Goal: Find specific page/section: Find specific page/section

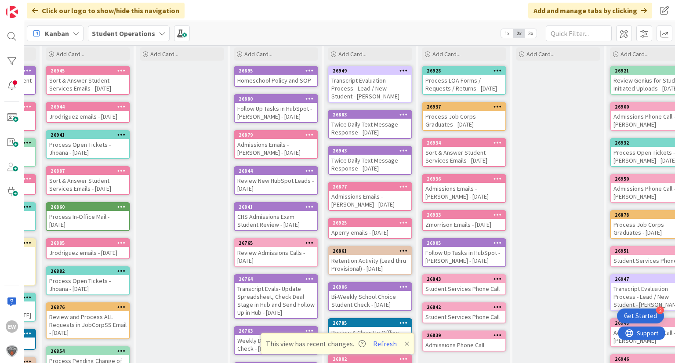
scroll to position [44, 267]
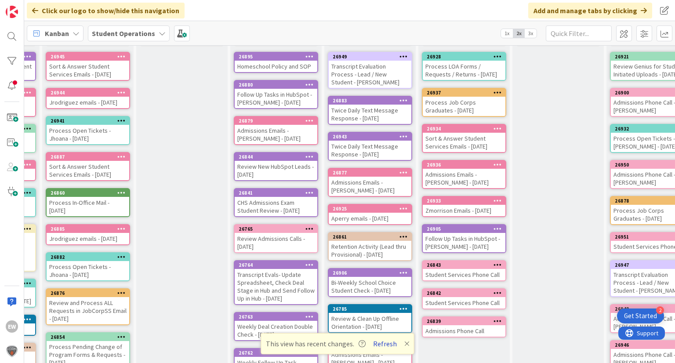
click at [377, 338] on button "Refresh" at bounding box center [385, 343] width 30 height 11
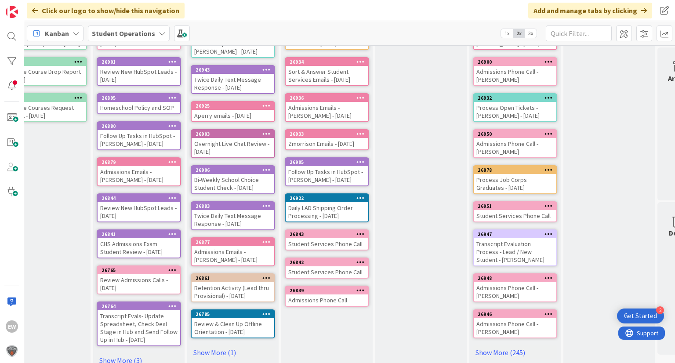
scroll to position [132, 404]
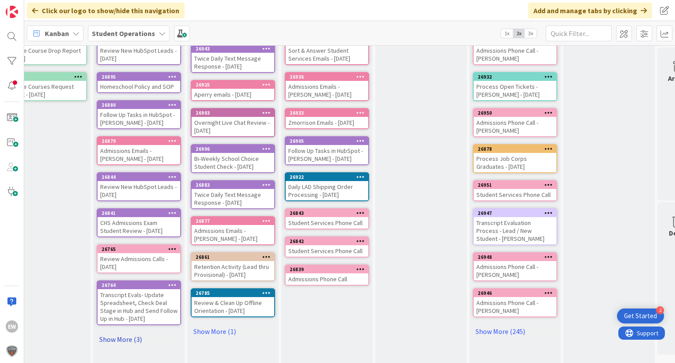
click at [114, 338] on link "Show More (3)" at bounding box center [139, 339] width 84 height 14
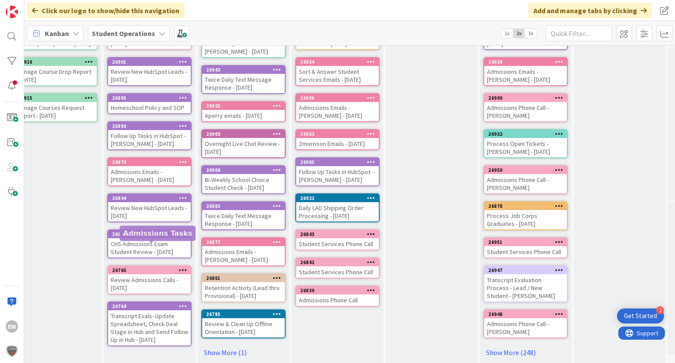
scroll to position [132, 394]
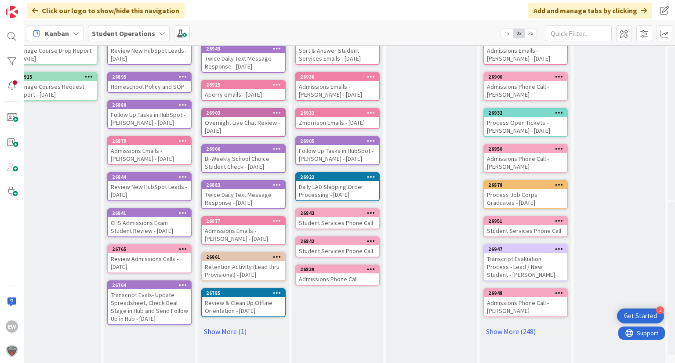
click at [137, 227] on div "CHS Admissions Exam Student Review - [DATE]" at bounding box center [149, 226] width 83 height 19
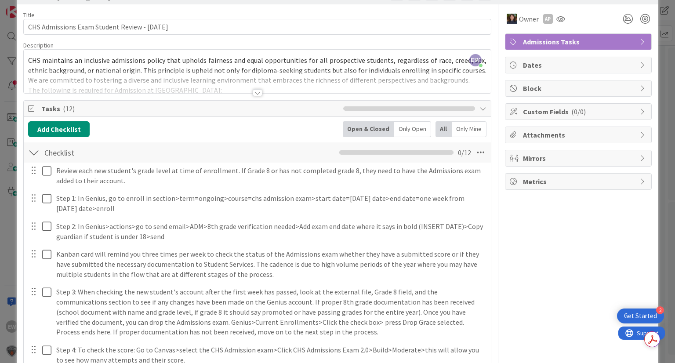
scroll to position [44, 0]
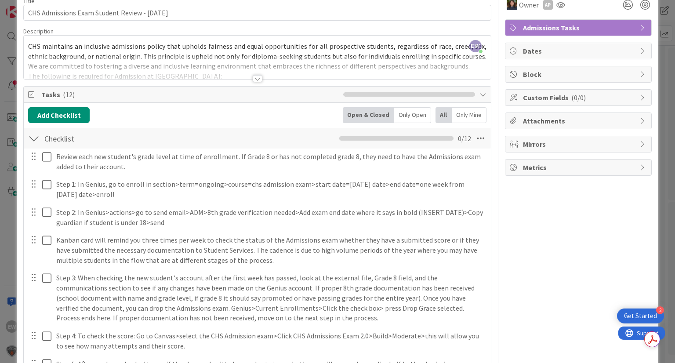
click at [253, 78] on div at bounding box center [258, 78] width 10 height 7
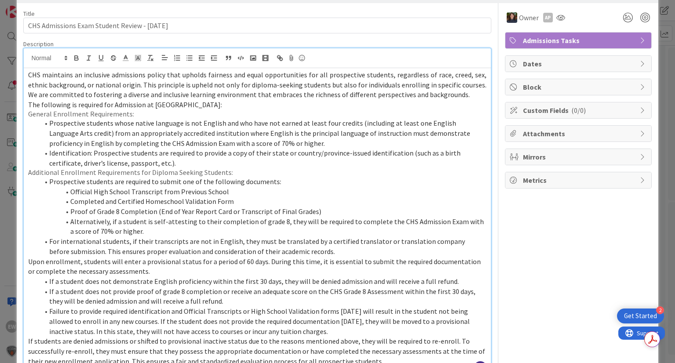
scroll to position [0, 0]
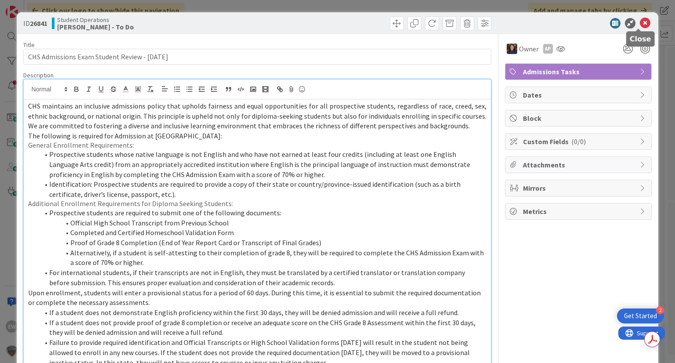
click at [640, 22] on icon at bounding box center [645, 23] width 11 height 11
